Goal: Task Accomplishment & Management: Complete application form

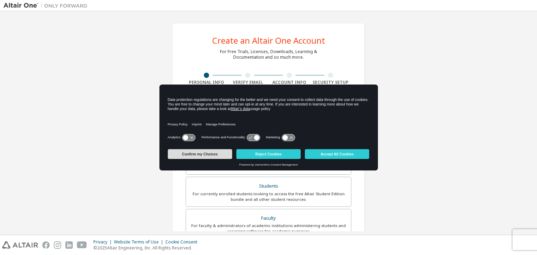
click at [212, 155] on button "Confirm my Choices" at bounding box center [200, 154] width 64 height 10
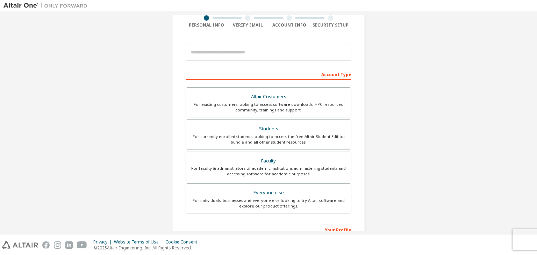
scroll to position [15, 0]
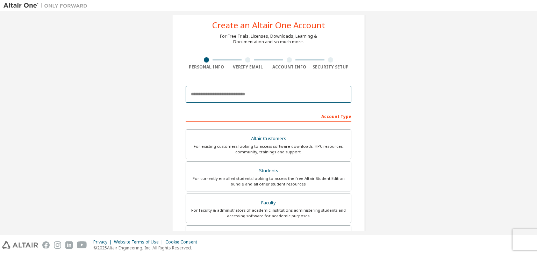
click at [247, 96] on input "email" at bounding box center [269, 94] width 166 height 17
type input "**********"
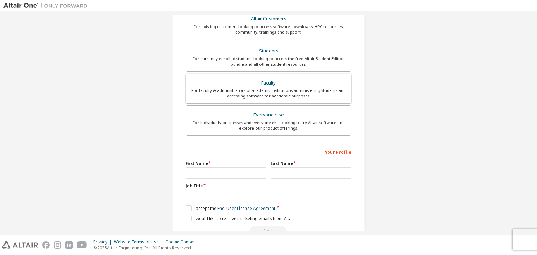
scroll to position [134, 0]
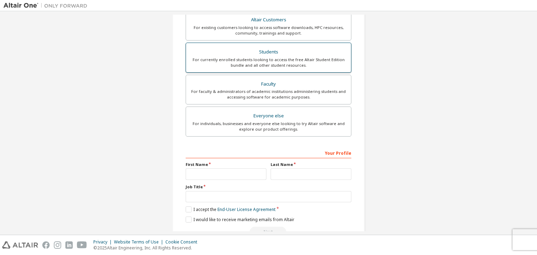
click at [239, 68] on label "Students For currently enrolled students looking to access the free Altair Stud…" at bounding box center [269, 58] width 166 height 30
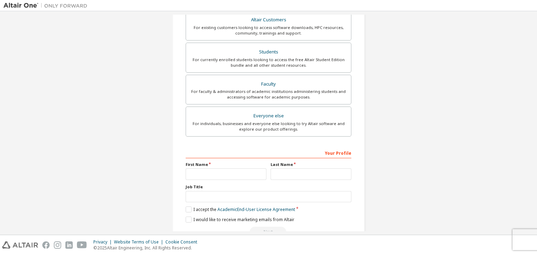
scroll to position [152, 0]
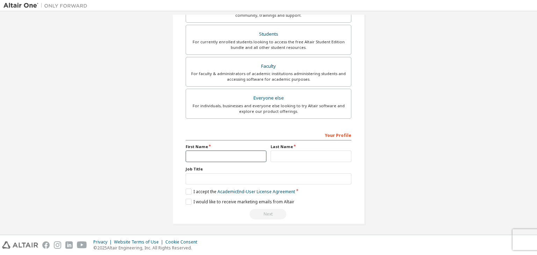
click at [213, 152] on input "text" at bounding box center [226, 157] width 81 height 12
type input "*****"
click at [277, 158] on input "text" at bounding box center [310, 157] width 81 height 12
type input "***"
click at [190, 190] on label "I accept the Academic End-User License Agreement" at bounding box center [240, 192] width 109 height 6
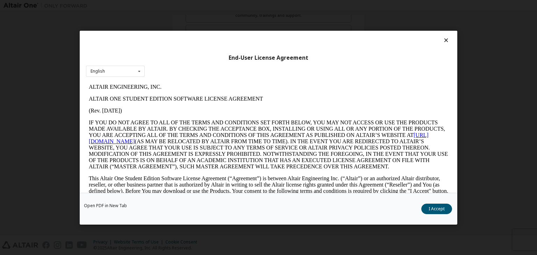
scroll to position [0, 0]
click at [138, 70] on icon at bounding box center [139, 71] width 9 height 11
click at [129, 84] on div "English" at bounding box center [115, 82] width 58 height 11
click at [435, 210] on button "I Accept" at bounding box center [436, 209] width 31 height 10
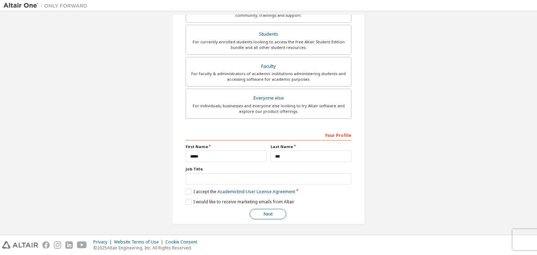
click at [259, 210] on button "Next" at bounding box center [267, 214] width 37 height 10
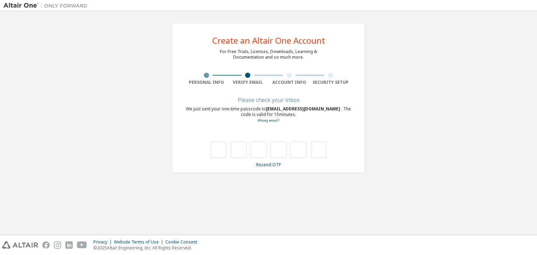
type input "*"
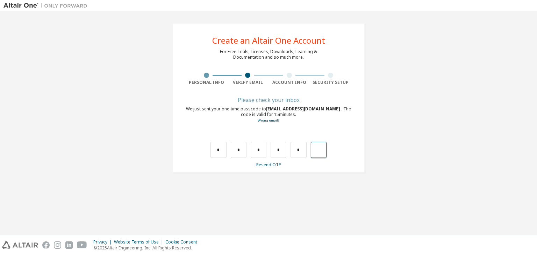
type input "*"
